Goal: Navigation & Orientation: Find specific page/section

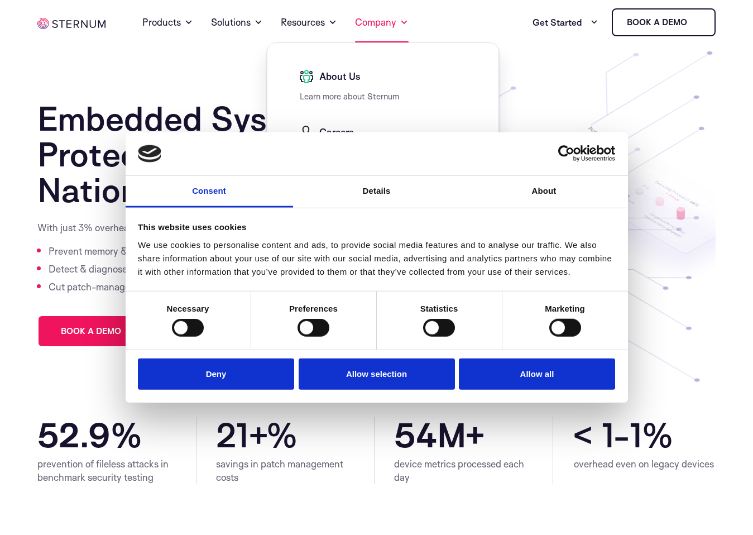
click at [386, 25] on link "Company" at bounding box center [382, 22] width 54 height 40
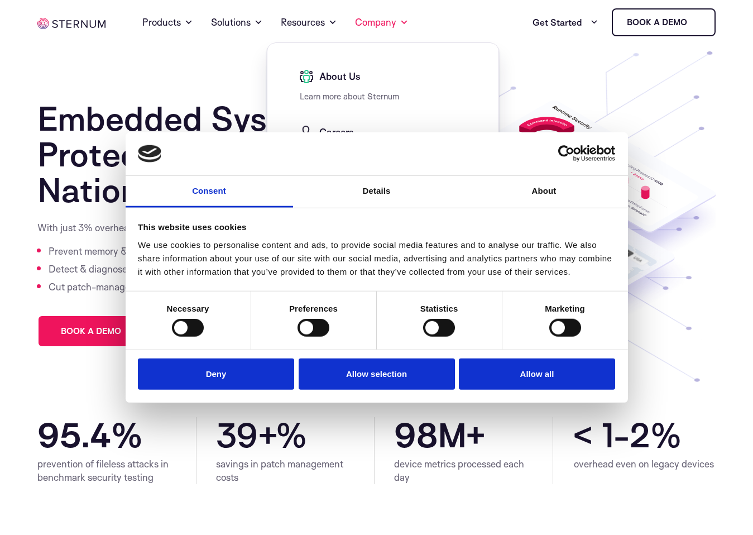
click at [367, 79] on link "About Us" at bounding box center [386, 76] width 172 height 13
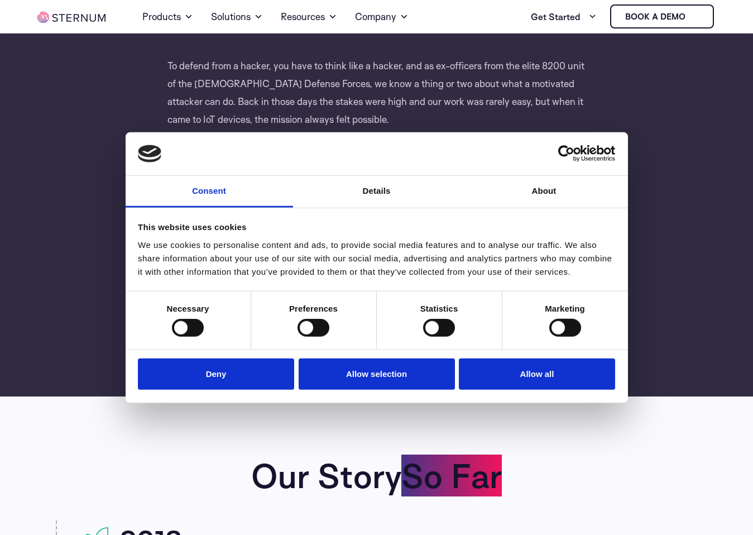
scroll to position [609, 0]
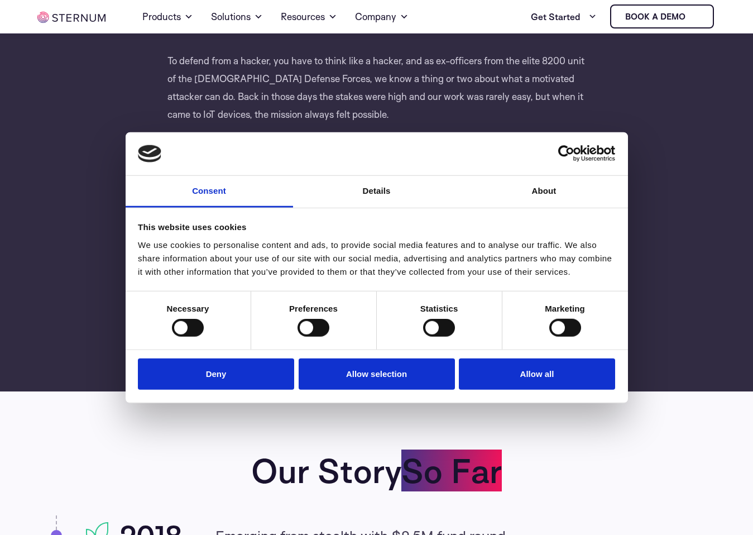
click at [581, 106] on p "To defend from a hacker, you have to think like a hacker, and as ex-officers fr…" at bounding box center [376, 96] width 419 height 88
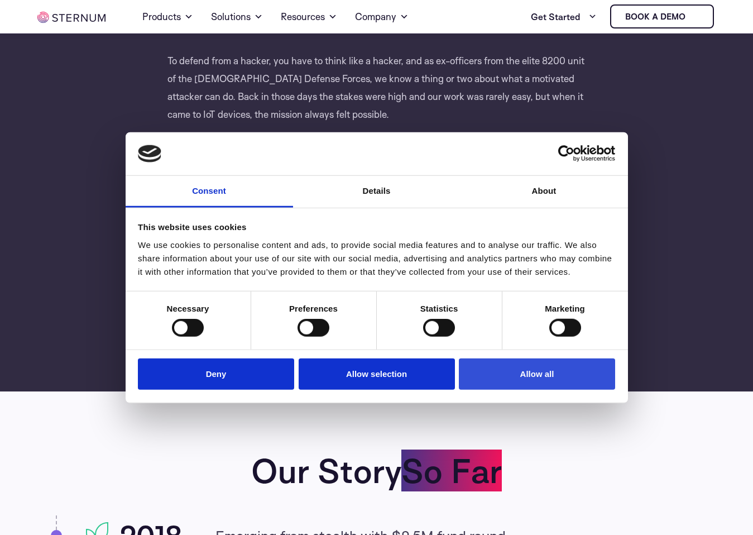
click at [594, 374] on button "Allow all" at bounding box center [537, 374] width 156 height 32
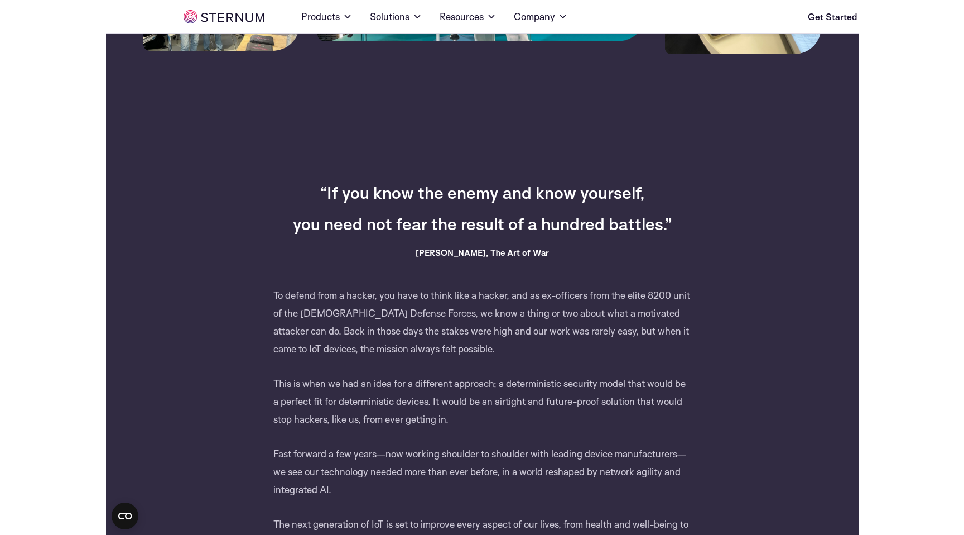
scroll to position [422, 0]
